Goal: Task Accomplishment & Management: Manage account settings

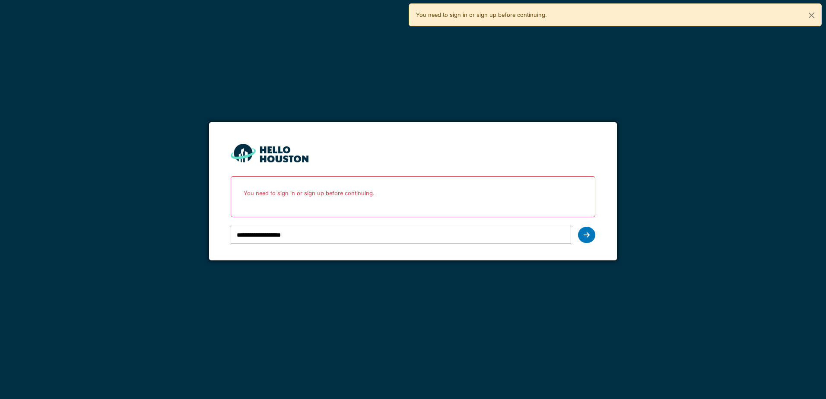
click at [587, 235] on icon at bounding box center [587, 235] width 6 height 7
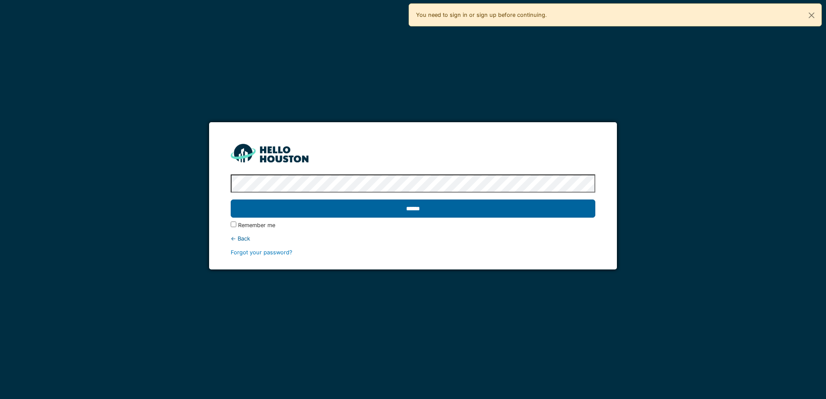
click at [399, 213] on input "******" at bounding box center [413, 209] width 364 height 18
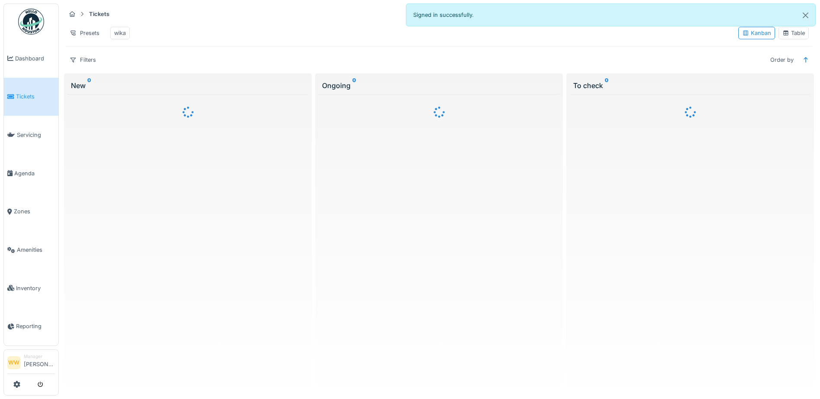
click at [786, 37] on div "Table" at bounding box center [793, 33] width 22 height 8
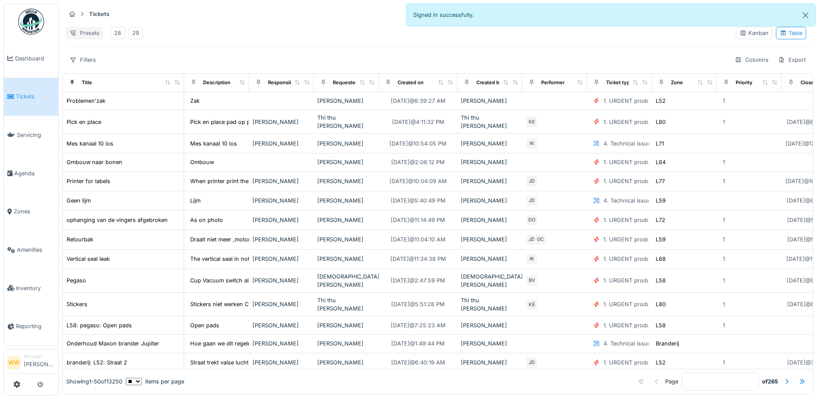
click at [91, 34] on div "Presets" at bounding box center [85, 33] width 38 height 13
click at [79, 77] on div "Delete view" at bounding box center [93, 78] width 50 height 13
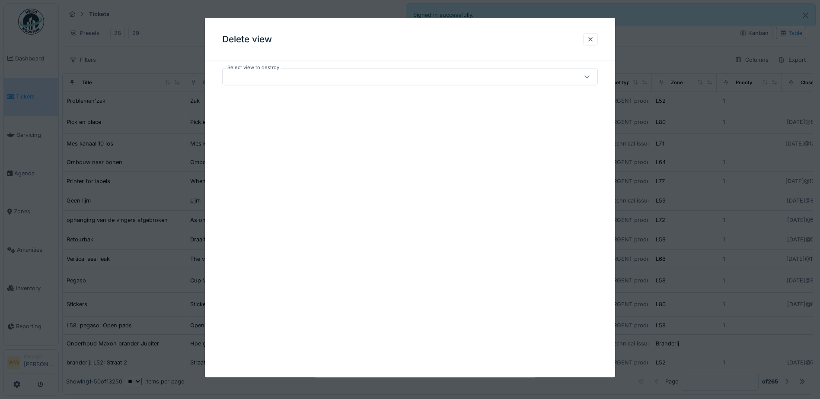
click at [263, 75] on div at bounding box center [388, 77] width 324 height 10
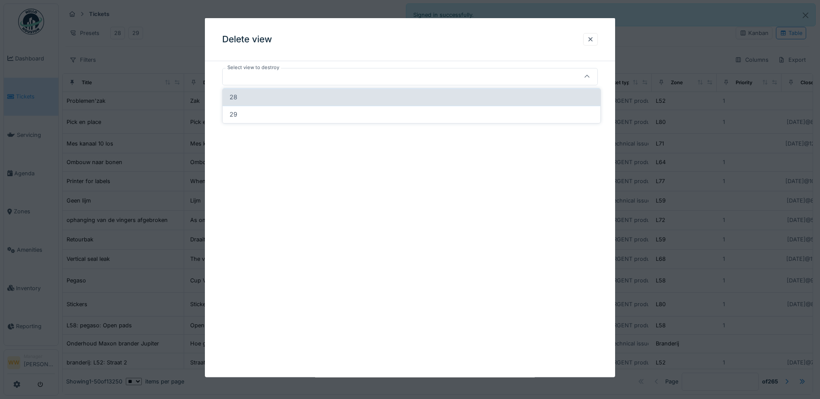
click at [271, 99] on div "28" at bounding box center [412, 98] width 364 height 10
type input "*****"
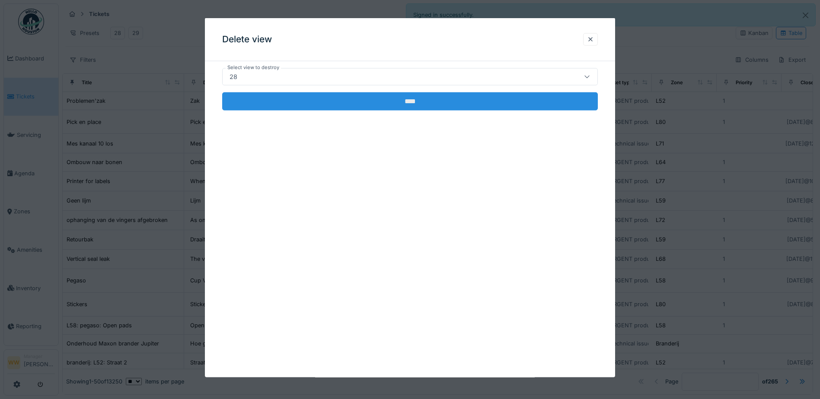
click at [386, 107] on input "****" at bounding box center [410, 102] width 376 height 18
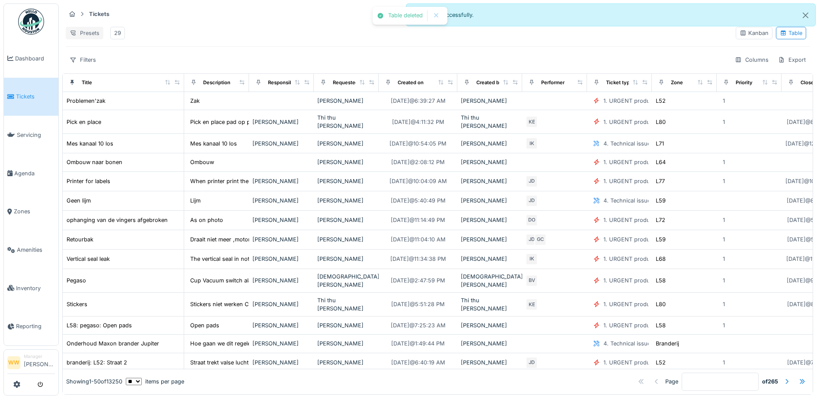
click at [87, 32] on div "Presets" at bounding box center [85, 33] width 38 height 13
click at [99, 80] on div "Delete view" at bounding box center [93, 78] width 50 height 13
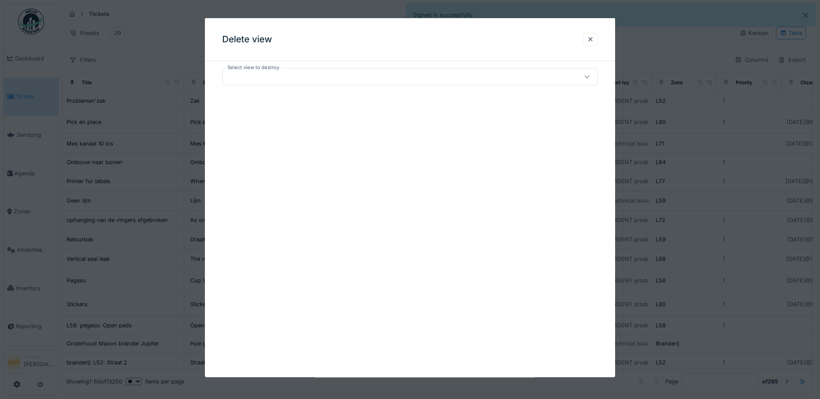
click at [284, 76] on div at bounding box center [388, 77] width 324 height 10
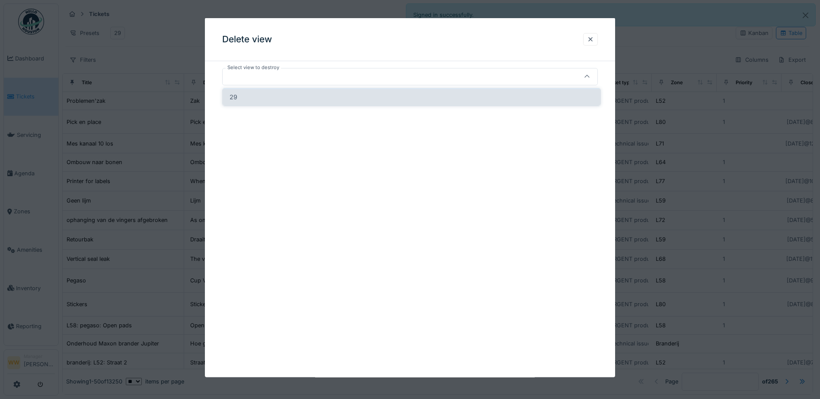
click at [272, 99] on div "29" at bounding box center [412, 98] width 364 height 10
type input "*****"
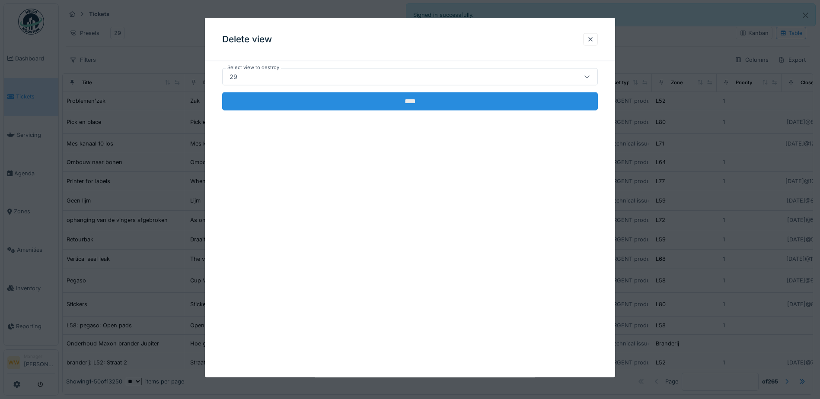
click at [358, 106] on input "****" at bounding box center [410, 102] width 376 height 18
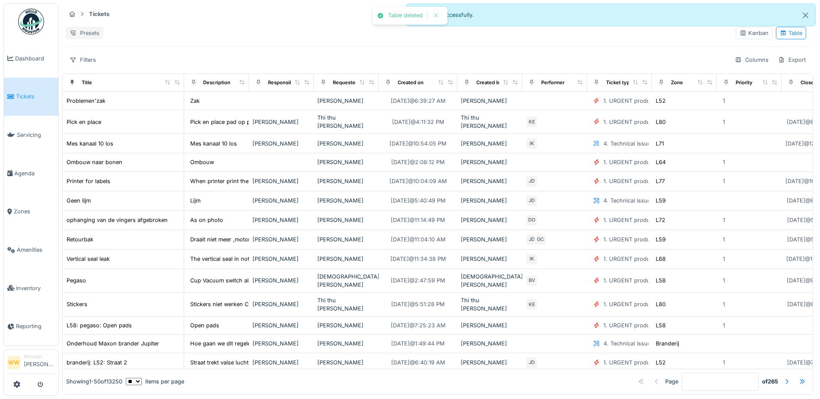
click at [94, 30] on div "Presets" at bounding box center [85, 33] width 38 height 13
click at [100, 50] on div "New view" at bounding box center [93, 49] width 50 height 13
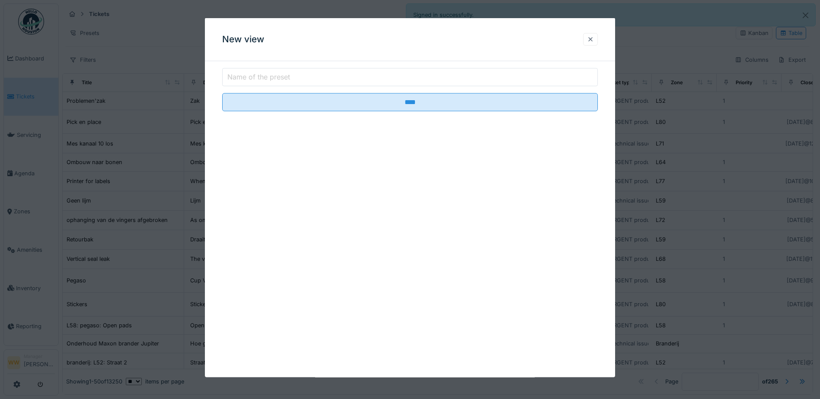
click at [594, 38] on div at bounding box center [590, 39] width 7 height 8
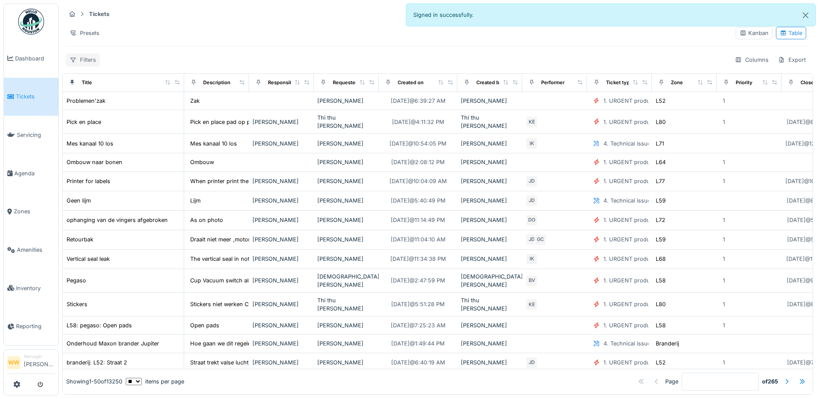
click at [82, 61] on div "Filters" at bounding box center [83, 60] width 34 height 13
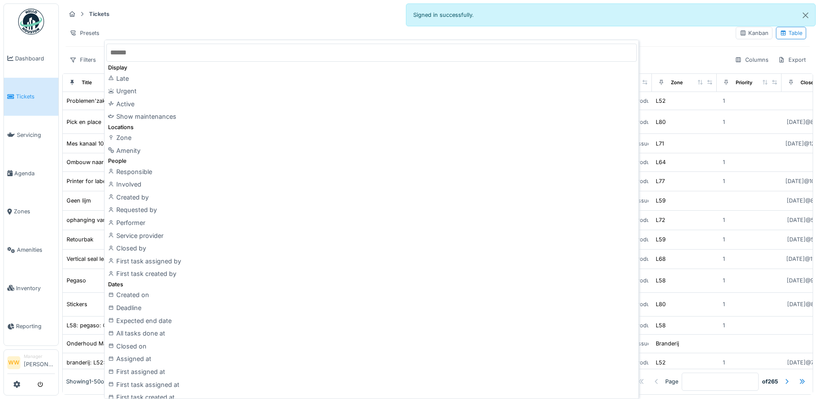
click at [156, 18] on div "Tickets Tasks Create ticket" at bounding box center [438, 14] width 744 height 14
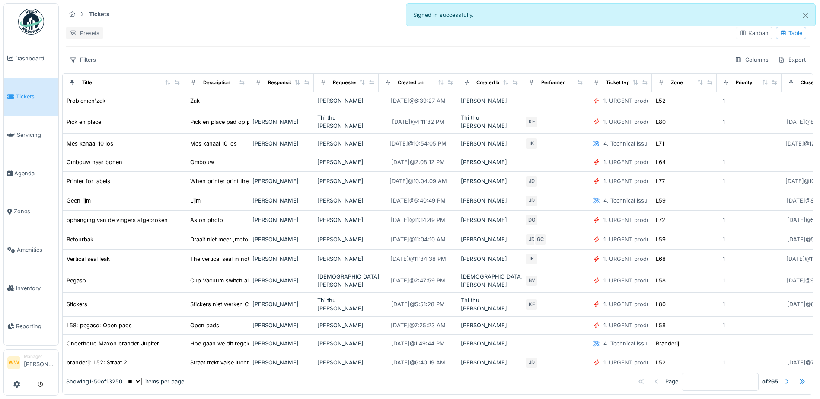
click at [77, 29] on div "Presets" at bounding box center [85, 33] width 38 height 13
click at [97, 79] on div "Delete view" at bounding box center [93, 74] width 50 height 13
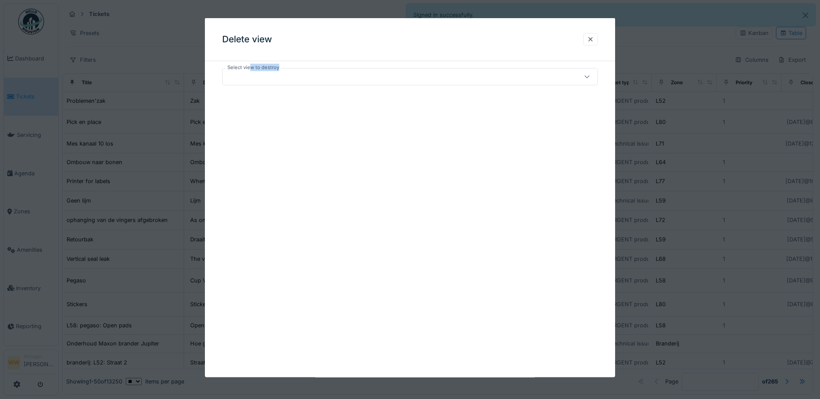
click at [249, 72] on div "Select view to destroy" at bounding box center [410, 76] width 376 height 17
click at [250, 72] on div at bounding box center [388, 77] width 324 height 10
click at [594, 39] on div at bounding box center [590, 39] width 7 height 8
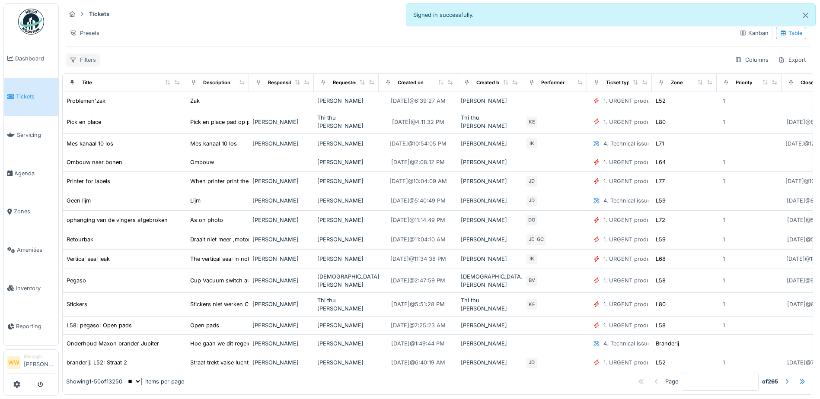
click at [81, 61] on div "Filters" at bounding box center [83, 60] width 34 height 13
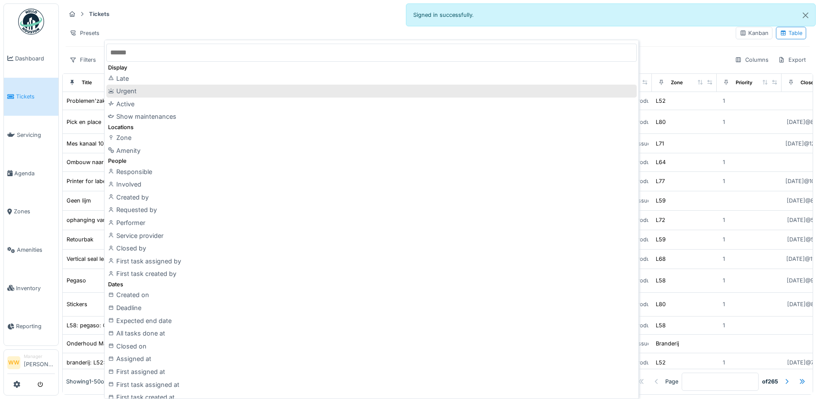
click at [140, 94] on div "Urgent" at bounding box center [371, 91] width 530 height 13
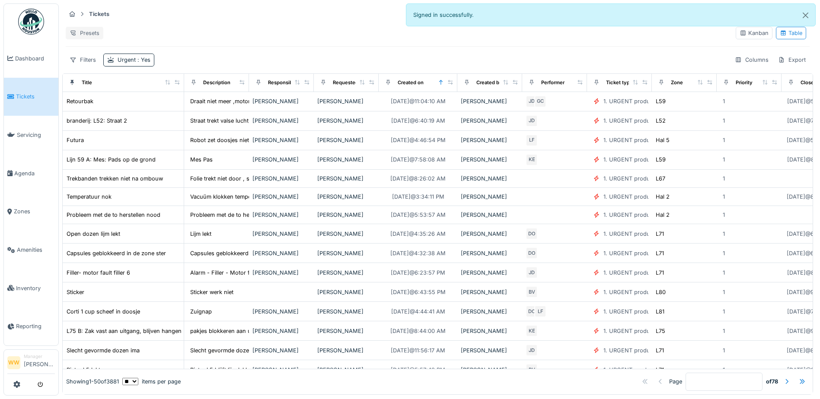
click at [91, 29] on div "Presets" at bounding box center [85, 33] width 38 height 13
click at [155, 22] on div "Tickets Tasks Create ticket Presets Kanban Table Filters Urgent : Yes Columns E…" at bounding box center [437, 36] width 751 height 67
click at [85, 62] on div "Filters" at bounding box center [83, 60] width 34 height 13
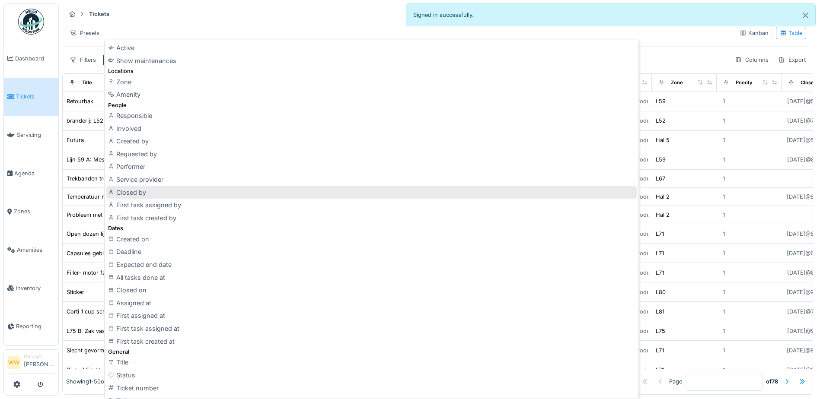
scroll to position [86, 0]
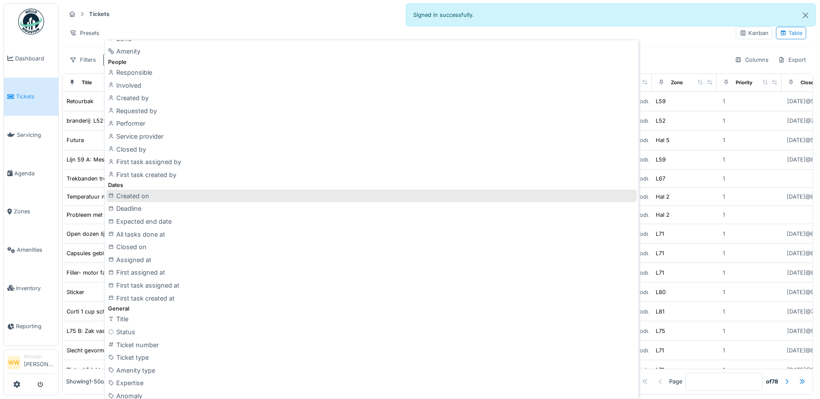
click at [151, 200] on div "Created on" at bounding box center [371, 196] width 530 height 13
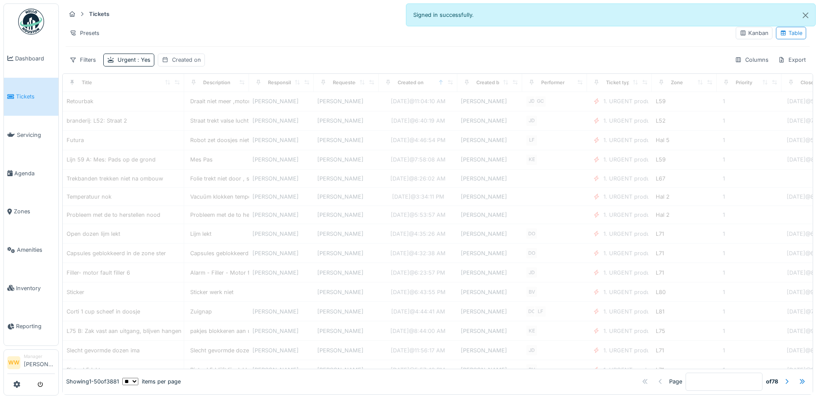
click at [190, 60] on div "Created on" at bounding box center [186, 60] width 29 height 8
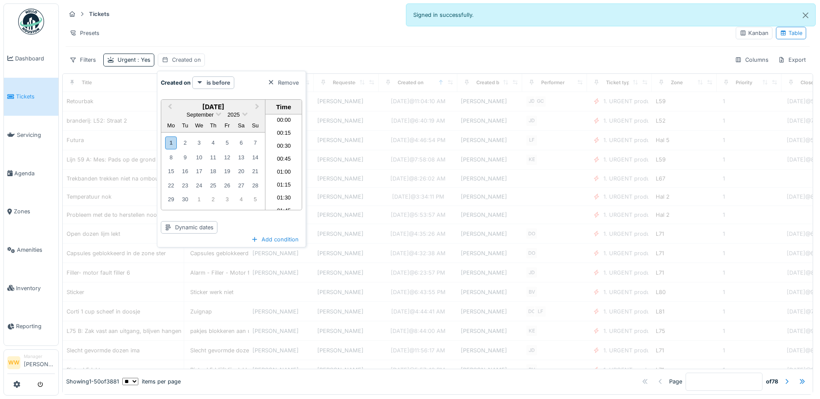
scroll to position [750, 0]
click at [211, 81] on strong "is before" at bounding box center [219, 83] width 24 height 8
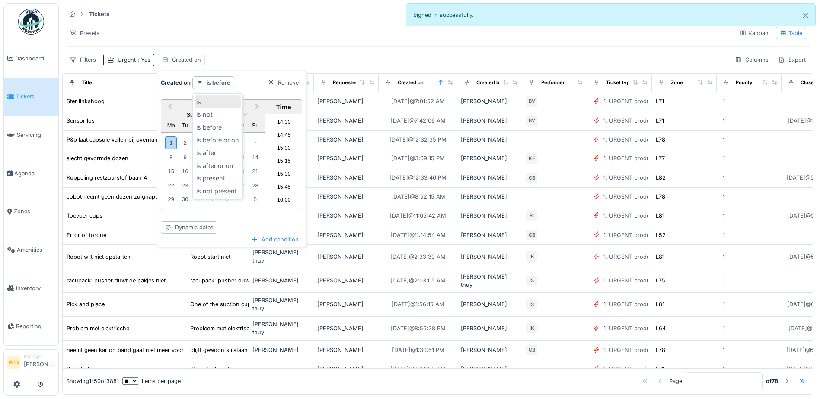
click at [208, 98] on div "is" at bounding box center [218, 102] width 46 height 13
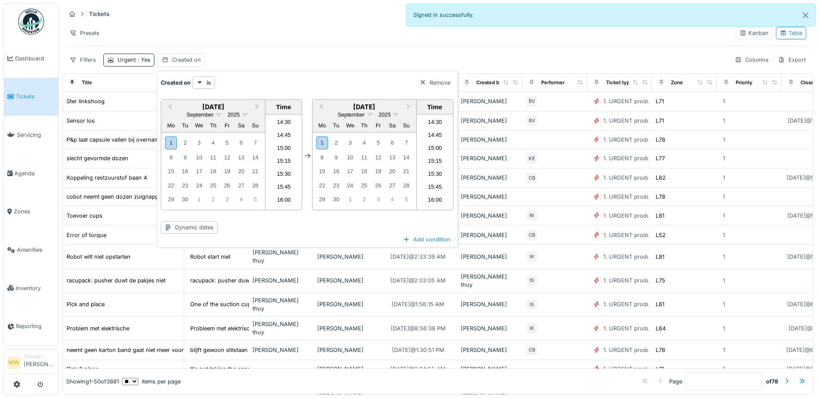
scroll to position [707, 0]
click at [284, 140] on li "14:00" at bounding box center [283, 140] width 37 height 13
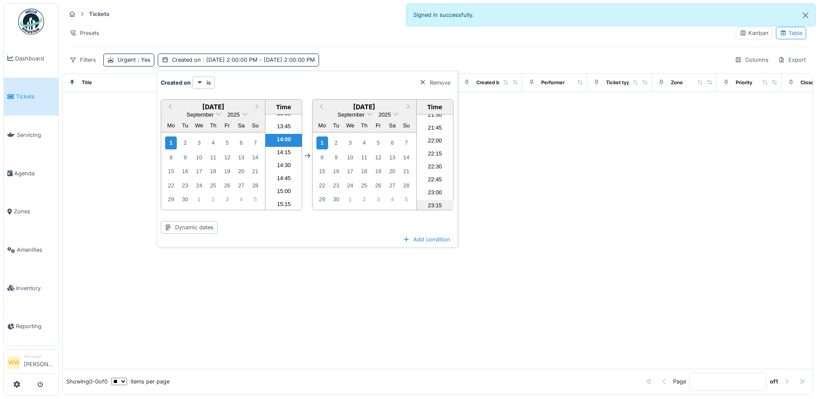
scroll to position [1139, 0]
click at [430, 125] on li "22:00" at bounding box center [435, 123] width 37 height 13
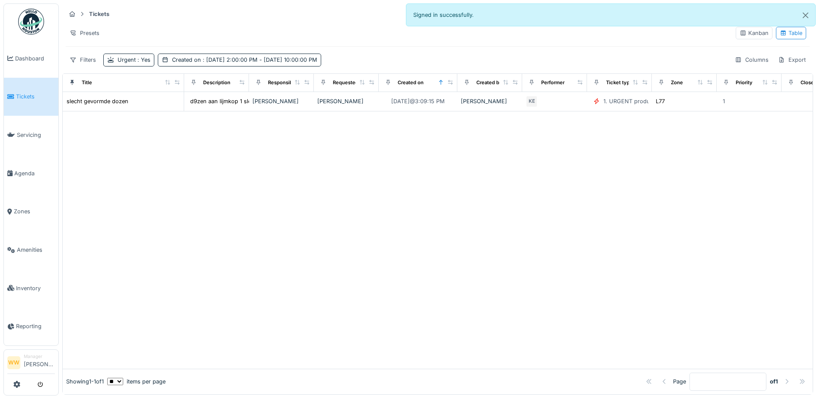
click at [335, 31] on div "Presets" at bounding box center [397, 33] width 663 height 13
click at [93, 61] on div "Filters" at bounding box center [83, 60] width 34 height 13
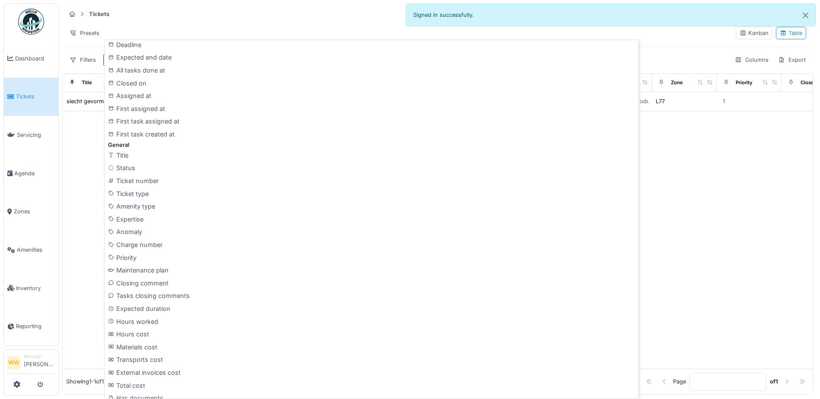
scroll to position [0, 0]
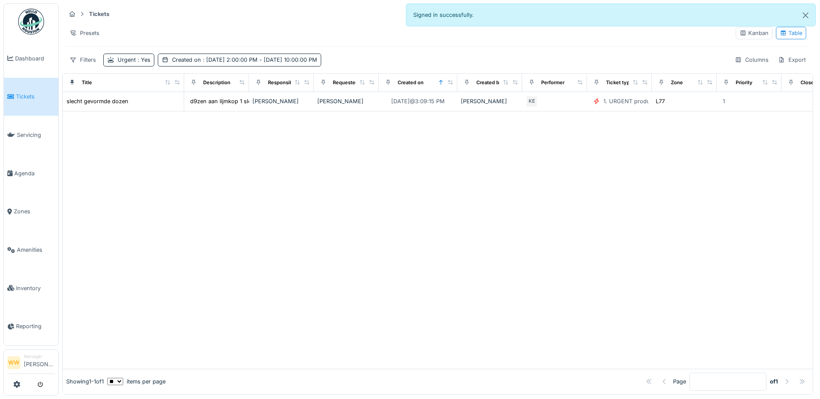
click at [116, 20] on div "Tickets Tasks Create ticket" at bounding box center [438, 14] width 744 height 14
click at [90, 58] on div "Filters" at bounding box center [83, 60] width 34 height 13
click at [166, 19] on div "Tickets Tasks Create ticket" at bounding box center [438, 14] width 744 height 14
click at [80, 29] on div "Presets" at bounding box center [85, 33] width 38 height 13
click at [100, 51] on div "New view" at bounding box center [93, 49] width 50 height 13
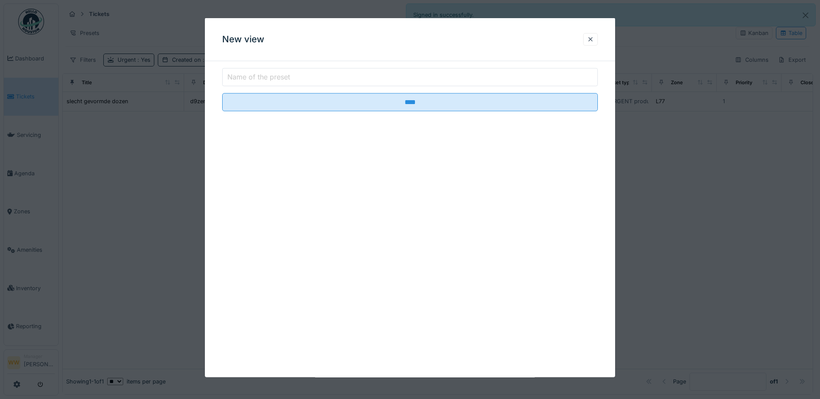
click at [267, 76] on label "Name of the preset" at bounding box center [259, 77] width 66 height 10
click at [267, 76] on input "Name of the preset" at bounding box center [410, 77] width 376 height 18
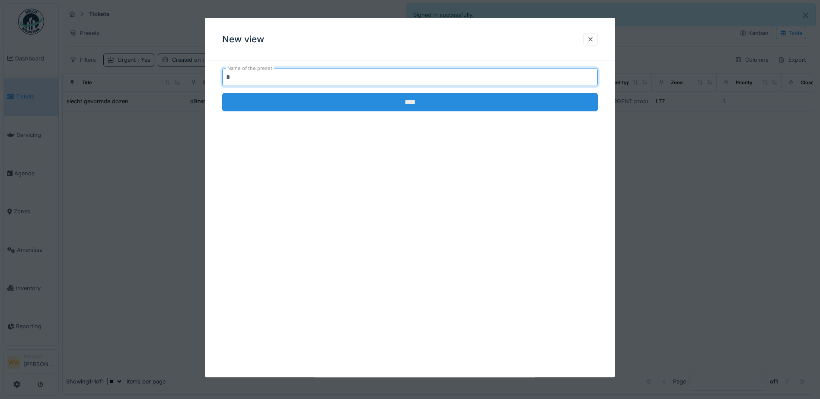
type input "*"
click at [233, 102] on input "****" at bounding box center [410, 102] width 376 height 18
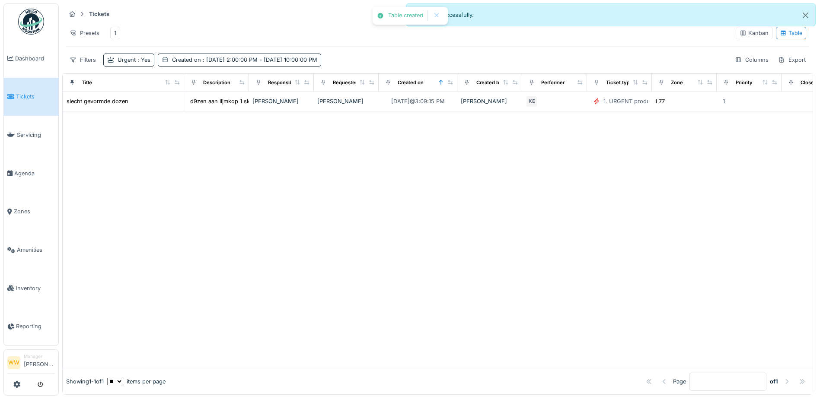
click at [262, 38] on div "Presets 1" at bounding box center [397, 32] width 663 height 19
drag, startPoint x: 118, startPoint y: 33, endPoint x: 127, endPoint y: 33, distance: 8.6
click at [118, 33] on div "1" at bounding box center [115, 33] width 10 height 13
click at [115, 35] on div "1" at bounding box center [115, 33] width 2 height 8
click at [168, 175] on div at bounding box center [438, 241] width 750 height 258
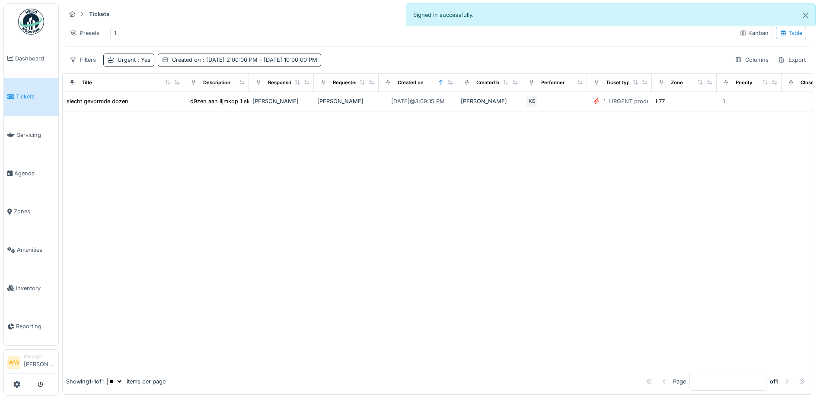
click at [116, 34] on div "1" at bounding box center [115, 33] width 2 height 8
click at [113, 33] on div "1" at bounding box center [115, 33] width 10 height 13
